Goal: Task Accomplishment & Management: Use online tool/utility

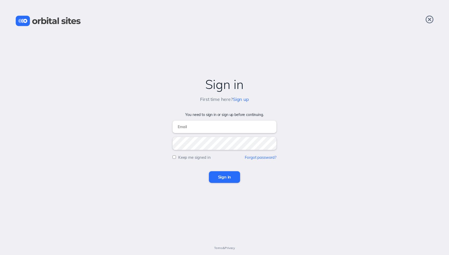
type input "[EMAIL_ADDRESS][DOMAIN_NAME]"
click at [224, 177] on input "Sign in" at bounding box center [224, 176] width 31 height 11
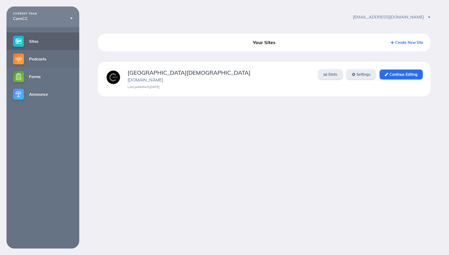
click at [39, 57] on link "Podcasts" at bounding box center [42, 59] width 73 height 18
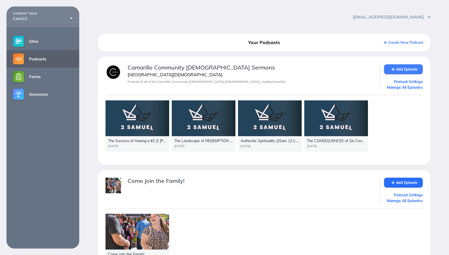
click at [407, 69] on link "Add Episode" at bounding box center [403, 69] width 39 height 10
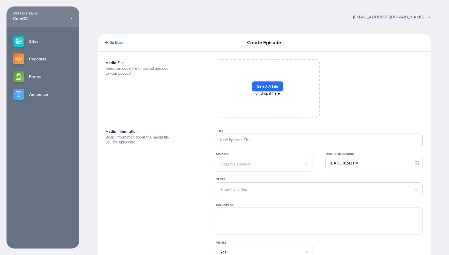
click at [253, 140] on input "Title" at bounding box center [319, 140] width 207 height 12
paste input "When DESIRE Rules the Heart 13_1_19"
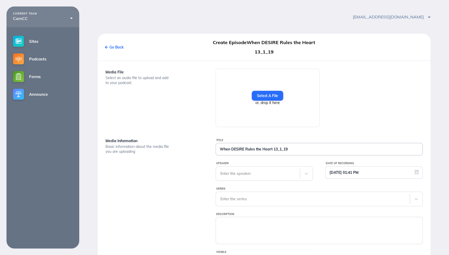
click at [273, 150] on input "When DESIRE Rules the Heart 13_1_19" at bounding box center [319, 149] width 207 height 12
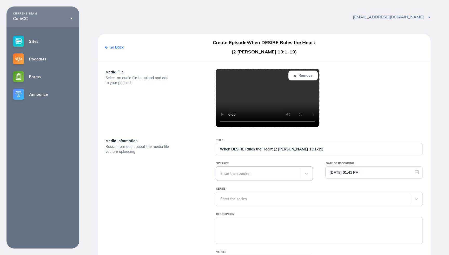
type input "When DESIRE Rules the Heart (2 [PERSON_NAME] 13:1-19)"
click at [291, 174] on div "Enter the speaker" at bounding box center [258, 174] width 84 height 14
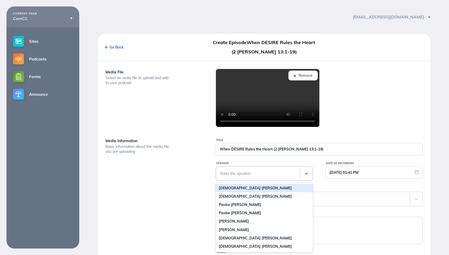
scroll to position [8, 0]
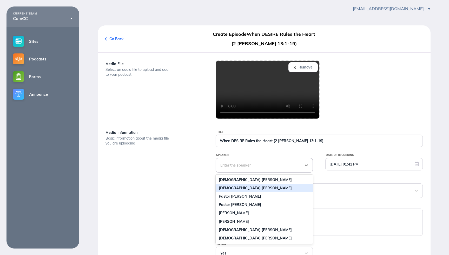
click at [254, 188] on div "[DEMOGRAPHIC_DATA] [PERSON_NAME]" at bounding box center [264, 188] width 97 height 8
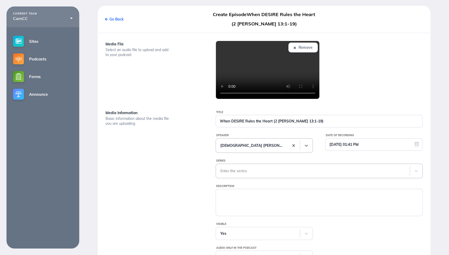
click at [257, 179] on div "Enter the series" at bounding box center [319, 171] width 207 height 15
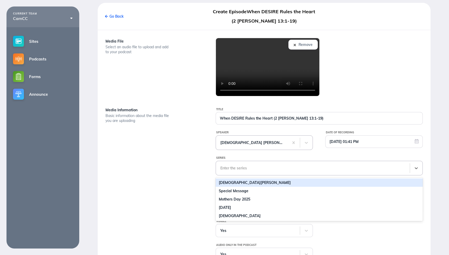
scroll to position [34, 0]
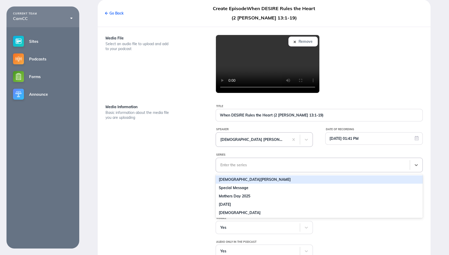
click at [253, 181] on div "[DEMOGRAPHIC_DATA][PERSON_NAME]" at bounding box center [319, 180] width 207 height 8
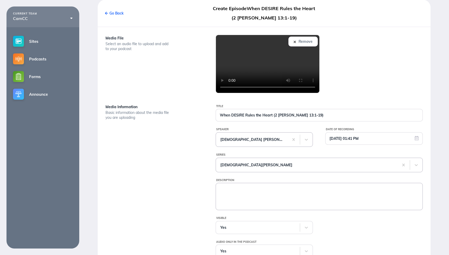
click at [235, 198] on textarea "Description" at bounding box center [319, 196] width 207 height 26
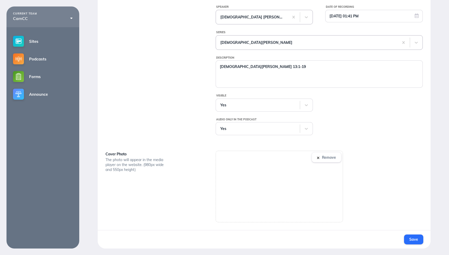
scroll to position [157, 0]
type textarea "[DEMOGRAPHIC_DATA][PERSON_NAME] 13:1-19"
click at [413, 240] on span "Save" at bounding box center [413, 239] width 9 height 5
click at [413, 240] on div "Loading Save" at bounding box center [370, 240] width 106 height 10
